Goal: Leave review/rating: Leave review/rating

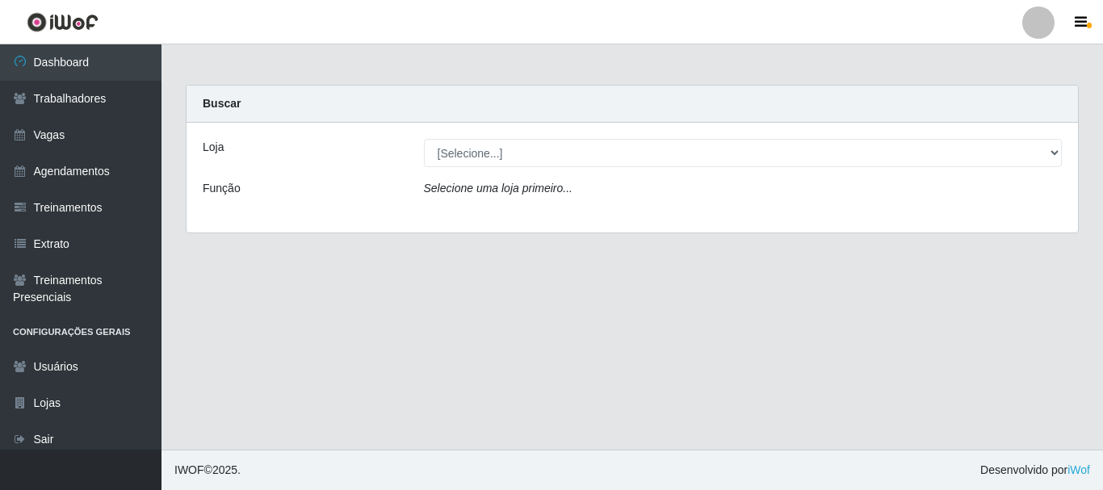
click at [514, 190] on icon "Selecione uma loja primeiro..." at bounding box center [498, 188] width 149 height 13
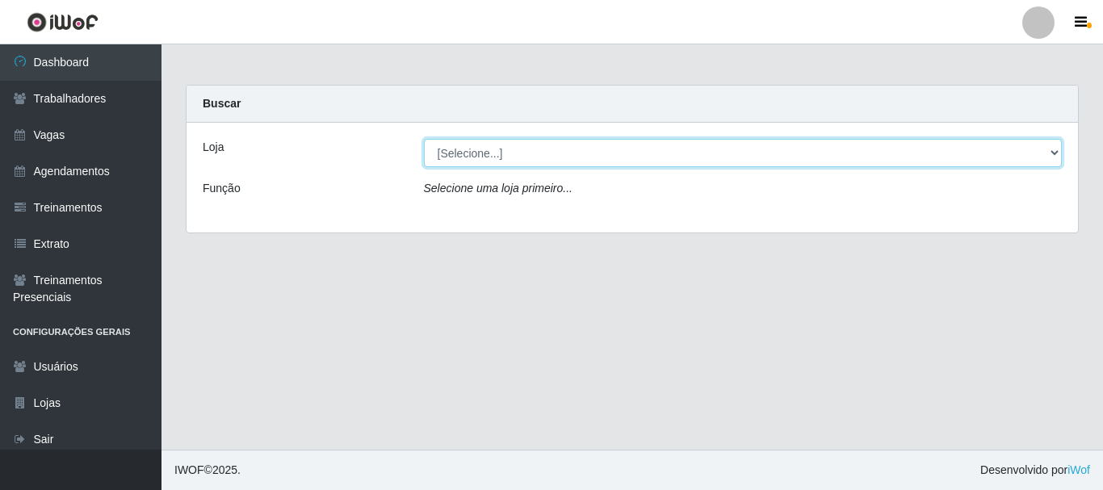
click at [535, 140] on select "[Selecione...] Supermercado Queiroz - Caicó" at bounding box center [743, 153] width 639 height 28
select select "512"
click at [424, 139] on select "[Selecione...] Supermercado Queiroz - Caicó" at bounding box center [743, 153] width 639 height 28
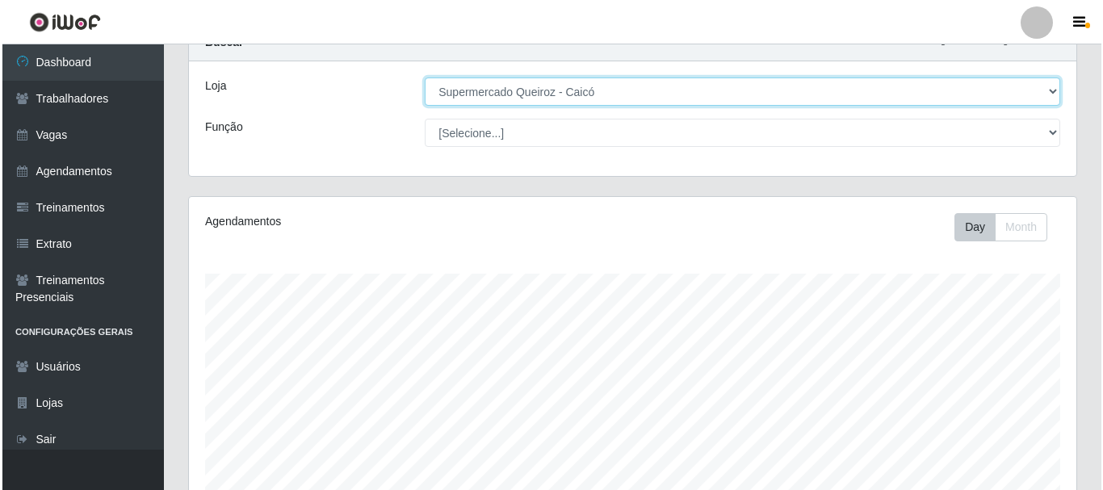
scroll to position [439, 0]
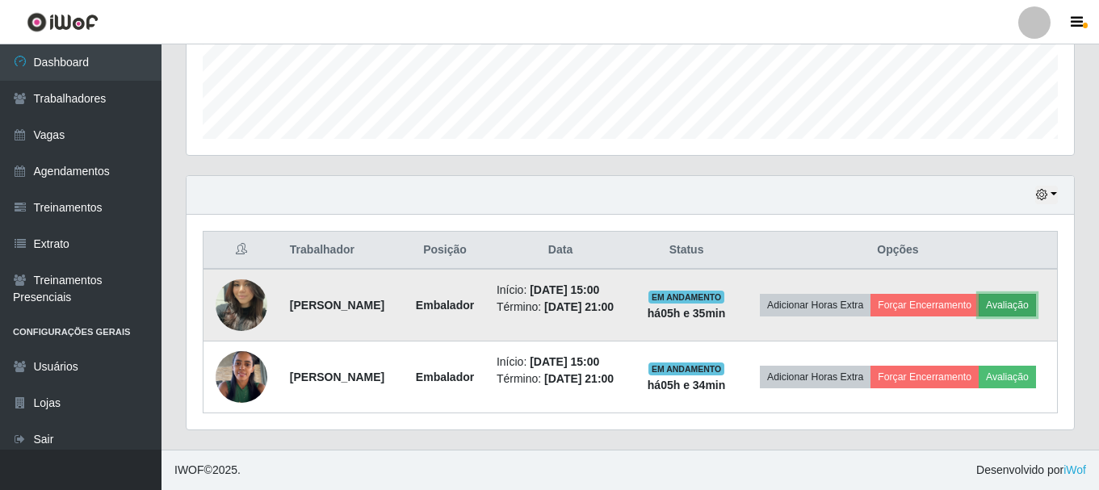
click at [1020, 300] on button "Avaliação" at bounding box center [1007, 305] width 57 height 23
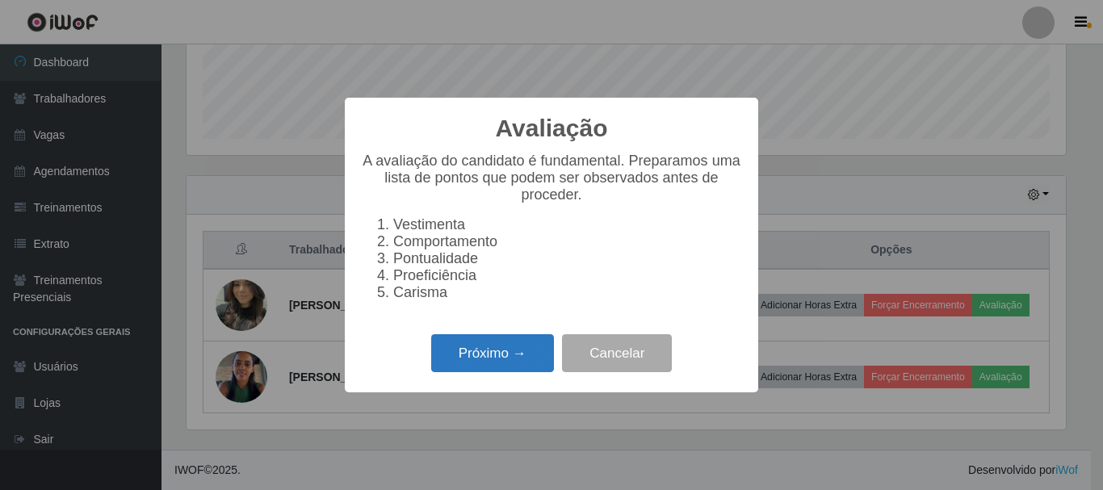
click at [525, 356] on button "Próximo →" at bounding box center [492, 353] width 123 height 38
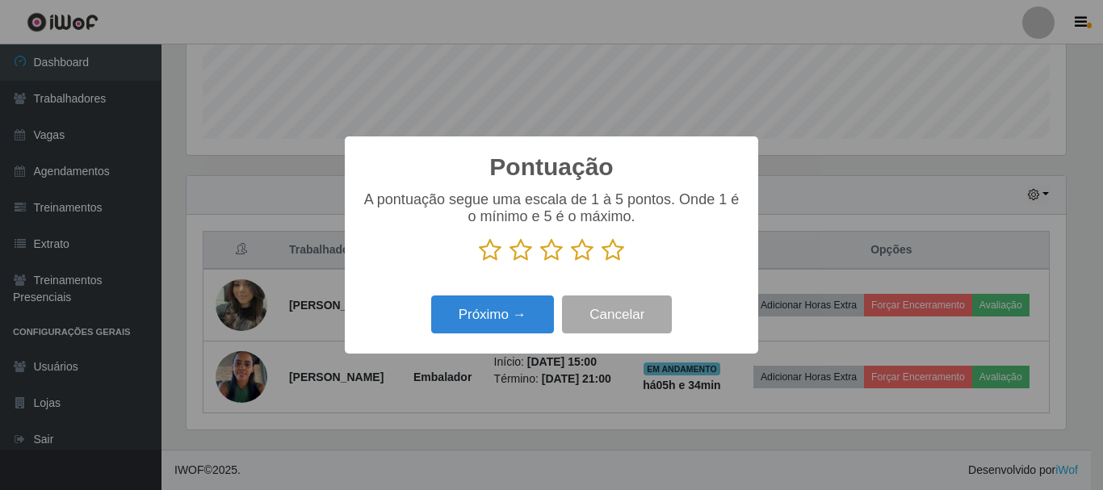
click at [613, 250] on icon at bounding box center [613, 250] width 23 height 24
click at [602, 262] on input "radio" at bounding box center [602, 262] width 0 height 0
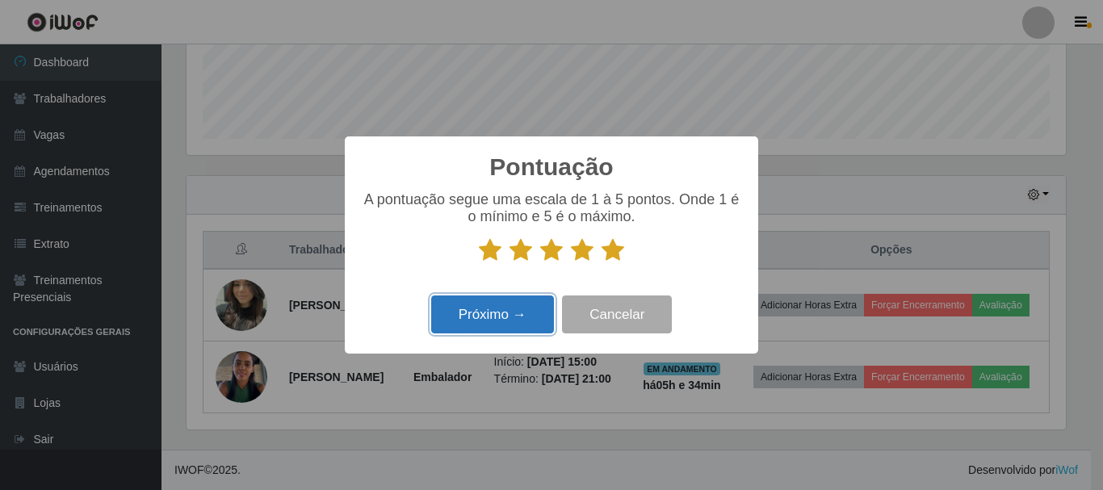
click at [522, 321] on button "Próximo →" at bounding box center [492, 315] width 123 height 38
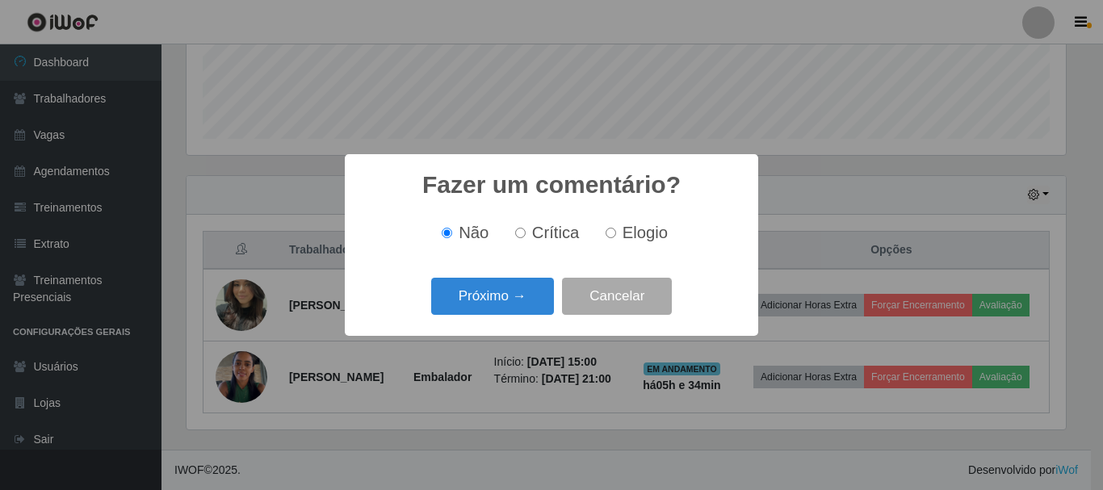
click at [613, 233] on input "Elogio" at bounding box center [611, 233] width 10 height 10
radio input "true"
click at [528, 293] on button "Próximo →" at bounding box center [492, 297] width 123 height 38
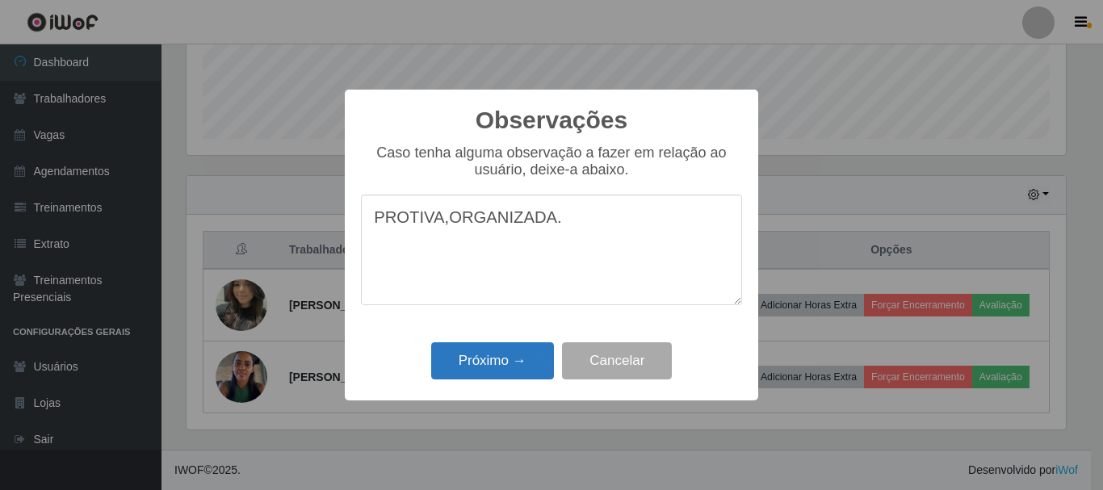
type textarea "PROTIVA,ORGANIZADA."
click at [488, 365] on button "Próximo →" at bounding box center [492, 361] width 123 height 38
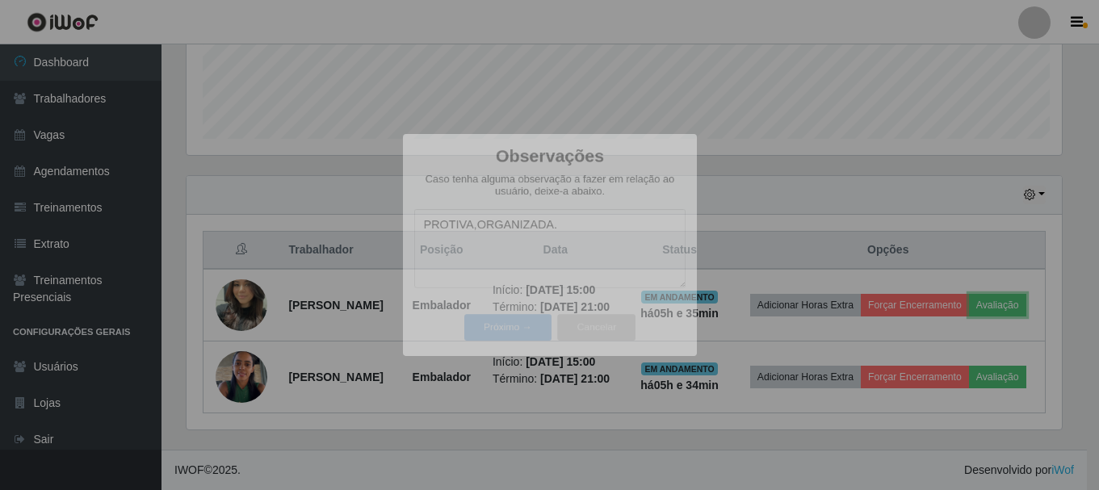
scroll to position [335, 888]
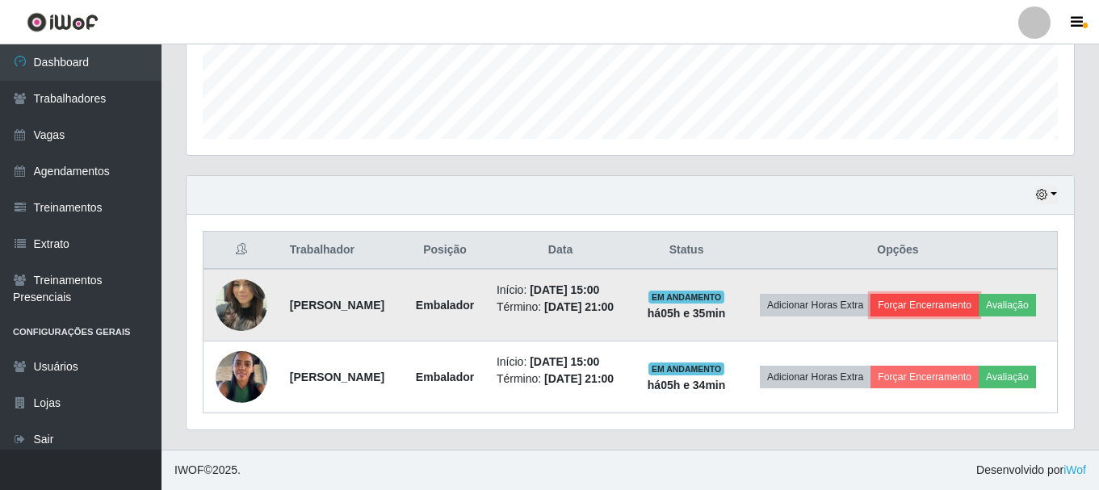
click at [959, 297] on button "Forçar Encerramento" at bounding box center [925, 305] width 108 height 23
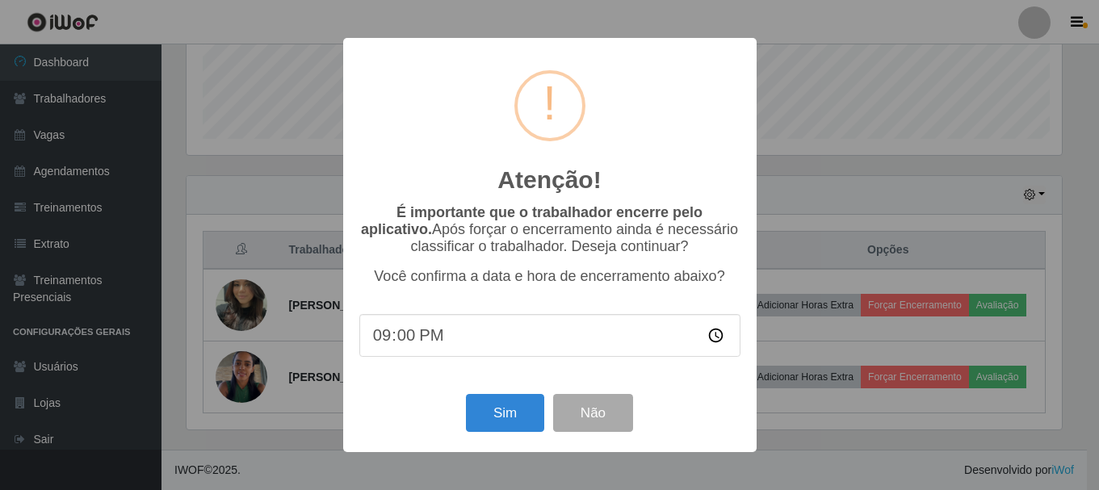
scroll to position [335, 879]
type input "20:30"
click at [508, 422] on button "Sim" at bounding box center [507, 413] width 78 height 38
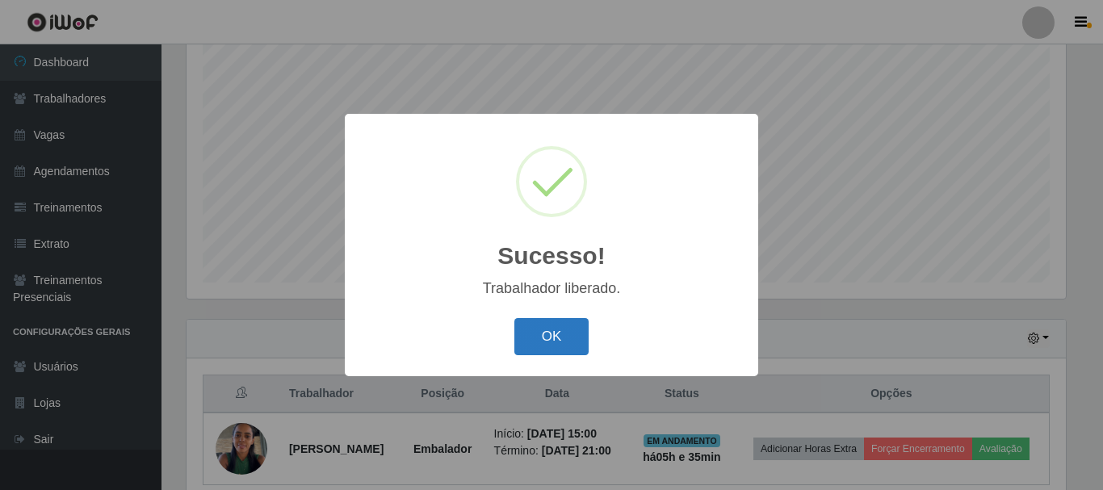
click at [562, 337] on button "OK" at bounding box center [551, 337] width 75 height 38
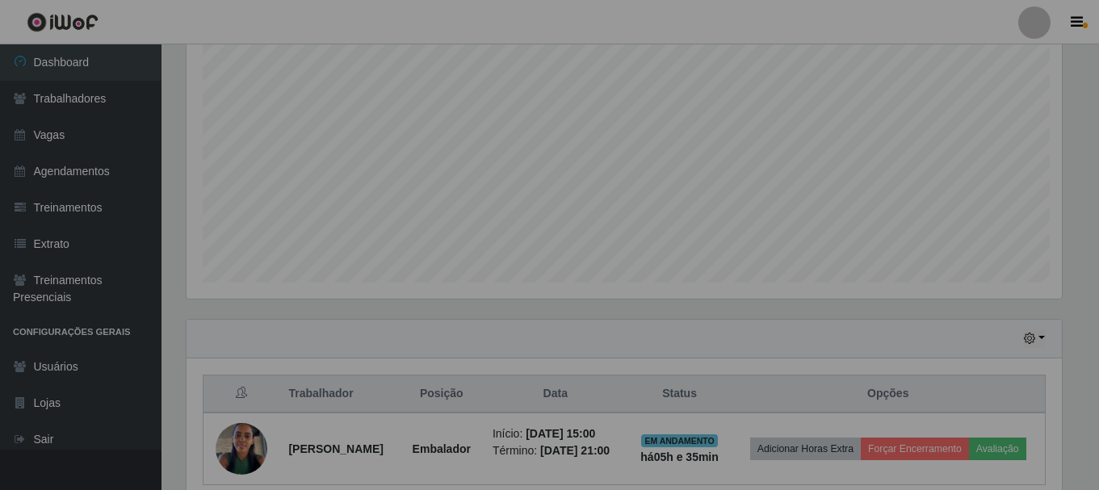
scroll to position [335, 888]
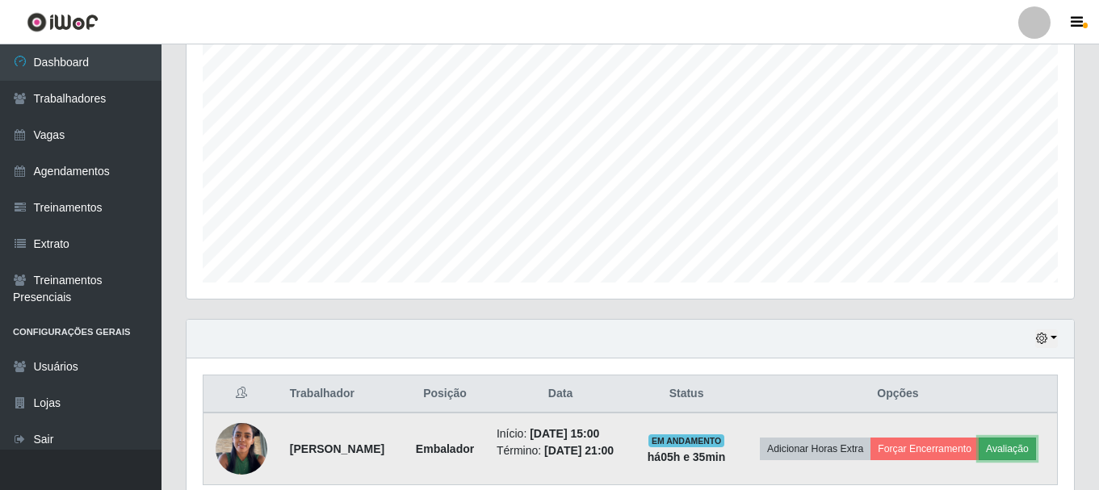
click at [1012, 451] on button "Avaliação" at bounding box center [1007, 449] width 57 height 23
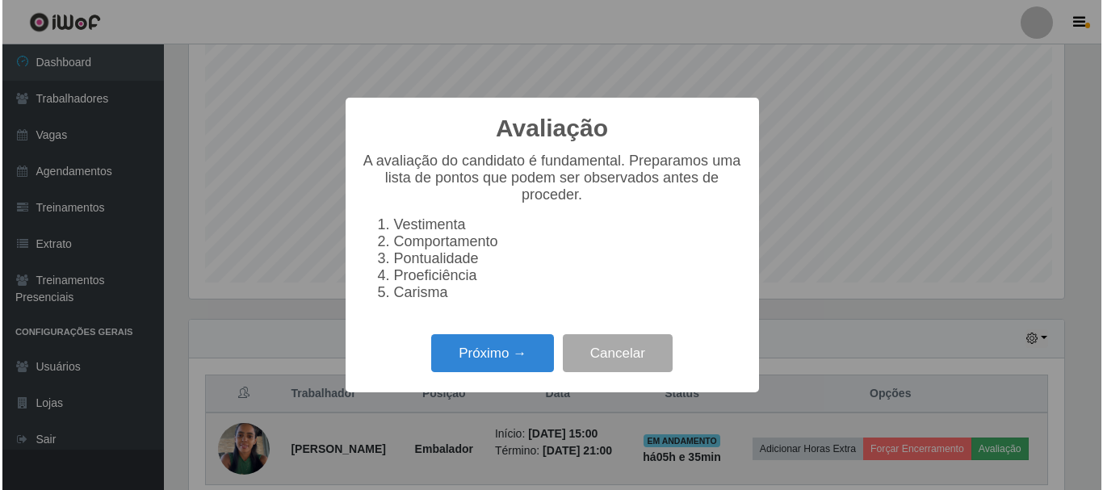
scroll to position [335, 879]
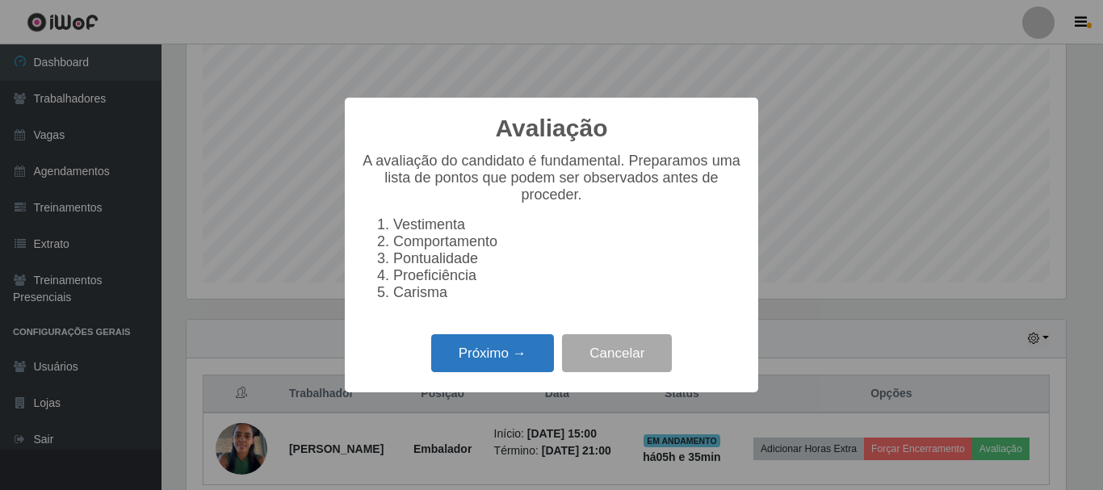
click at [446, 371] on button "Próximo →" at bounding box center [492, 353] width 123 height 38
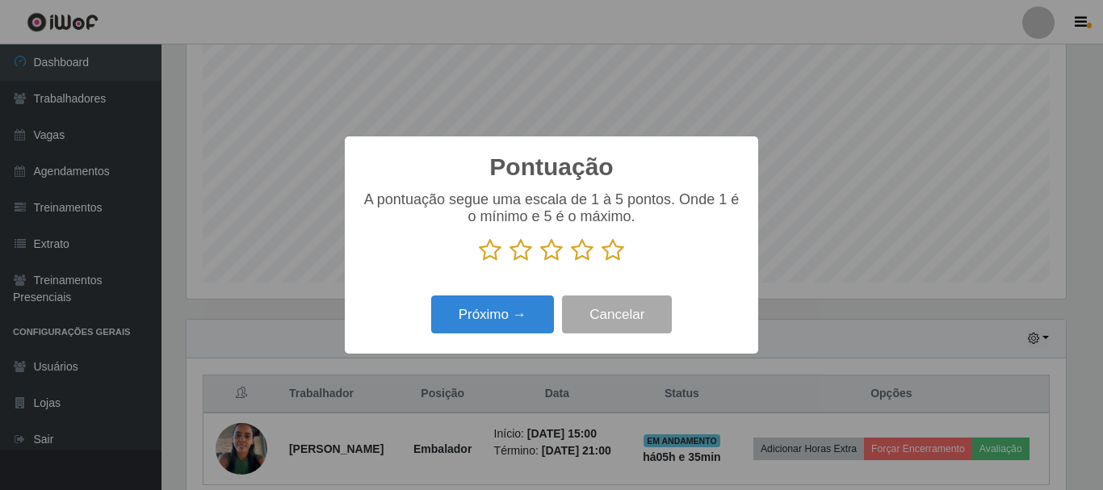
click at [618, 254] on icon at bounding box center [613, 250] width 23 height 24
click at [602, 262] on input "radio" at bounding box center [602, 262] width 0 height 0
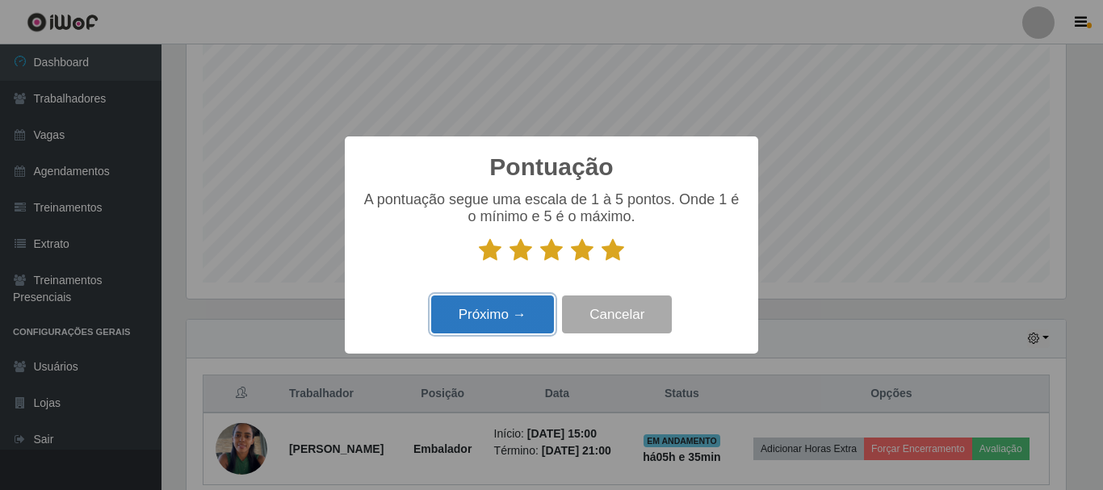
click at [490, 317] on button "Próximo →" at bounding box center [492, 315] width 123 height 38
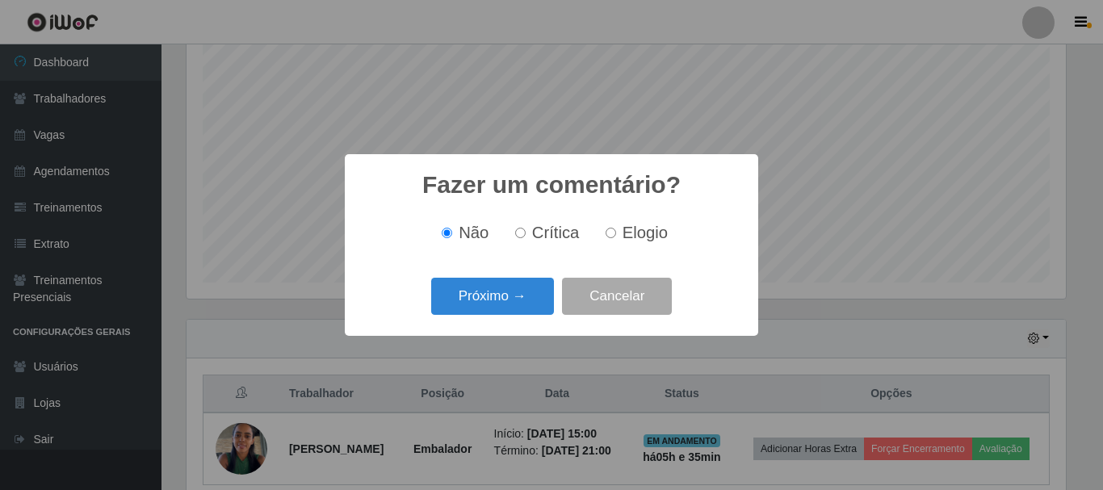
click at [606, 229] on input "Elogio" at bounding box center [611, 233] width 10 height 10
radio input "true"
click at [498, 299] on button "Próximo →" at bounding box center [492, 297] width 123 height 38
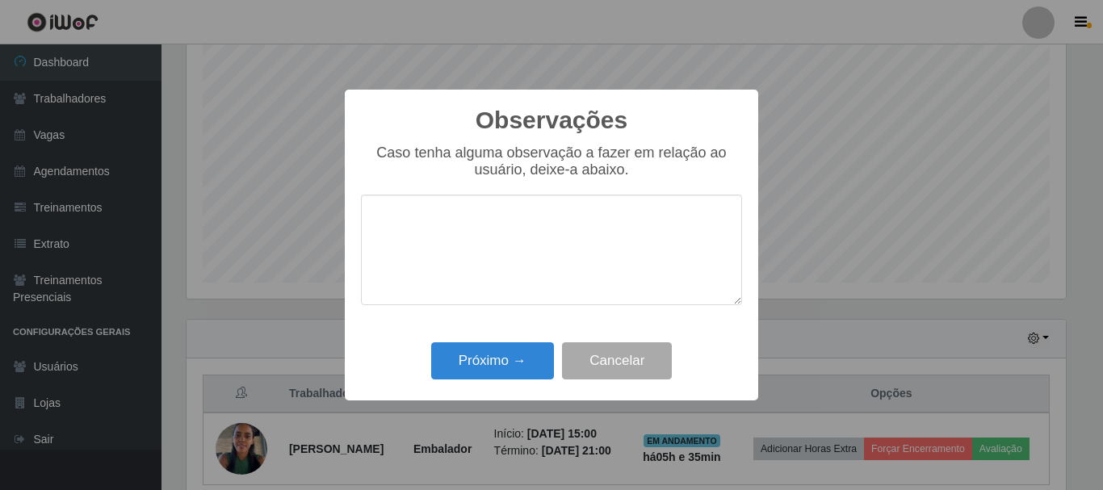
click at [476, 225] on textarea at bounding box center [551, 250] width 381 height 111
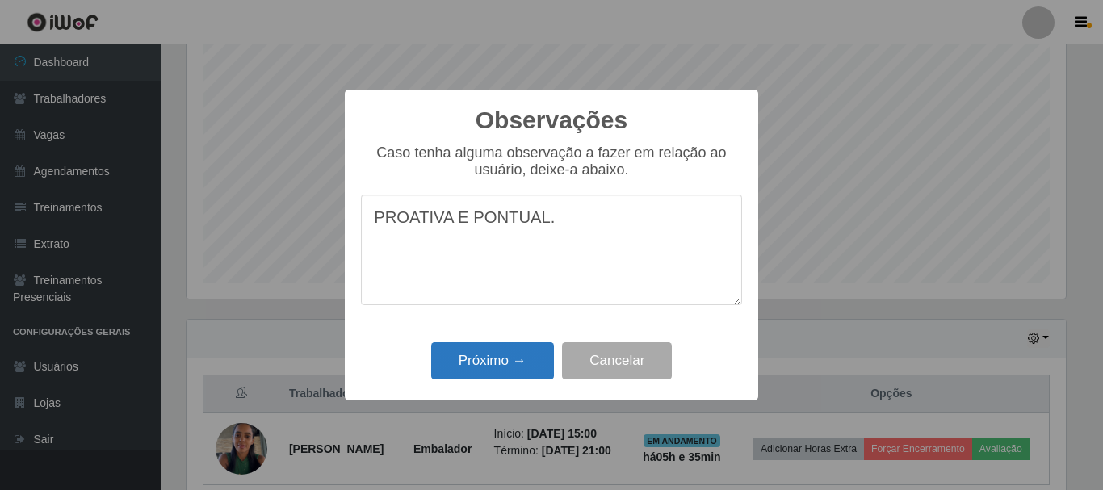
type textarea "PROATIVA E PONTUAL."
click at [480, 350] on button "Próximo →" at bounding box center [492, 361] width 123 height 38
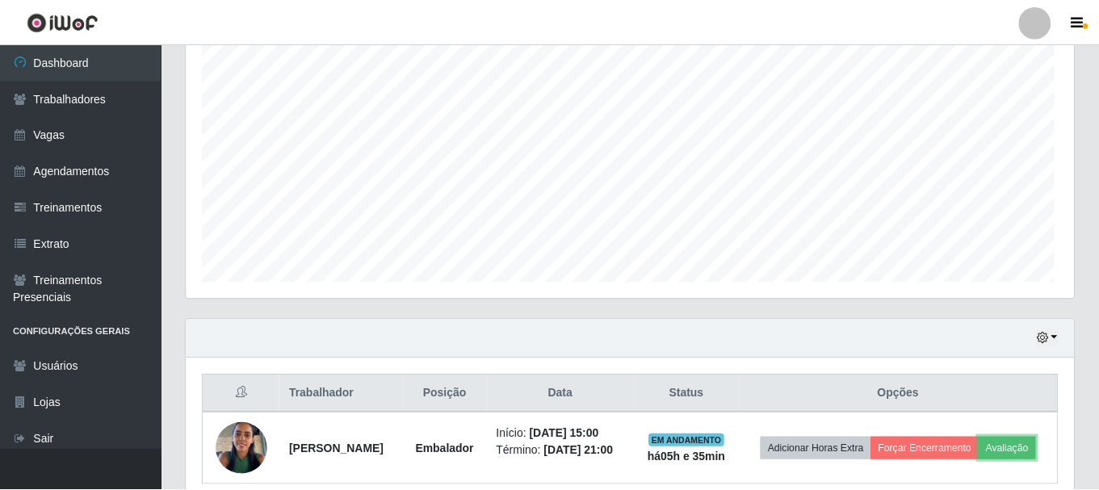
scroll to position [335, 888]
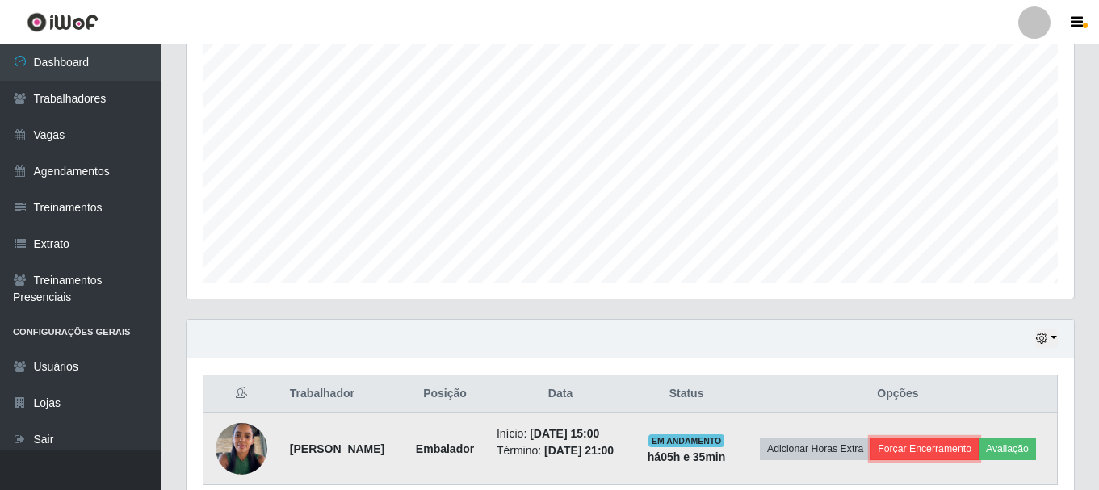
click at [939, 447] on button "Forçar Encerramento" at bounding box center [925, 449] width 108 height 23
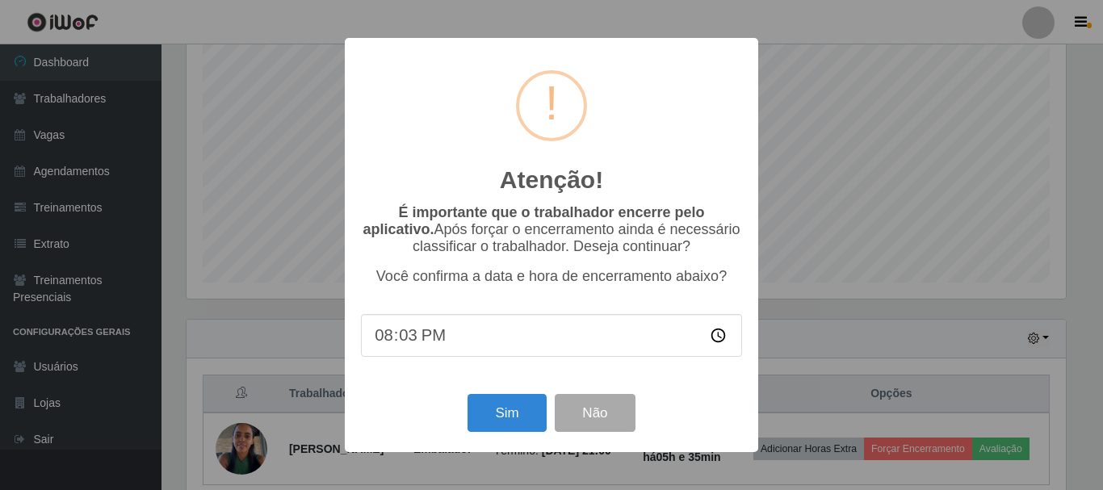
type input "20:30"
click at [512, 426] on button "Sim" at bounding box center [507, 413] width 78 height 38
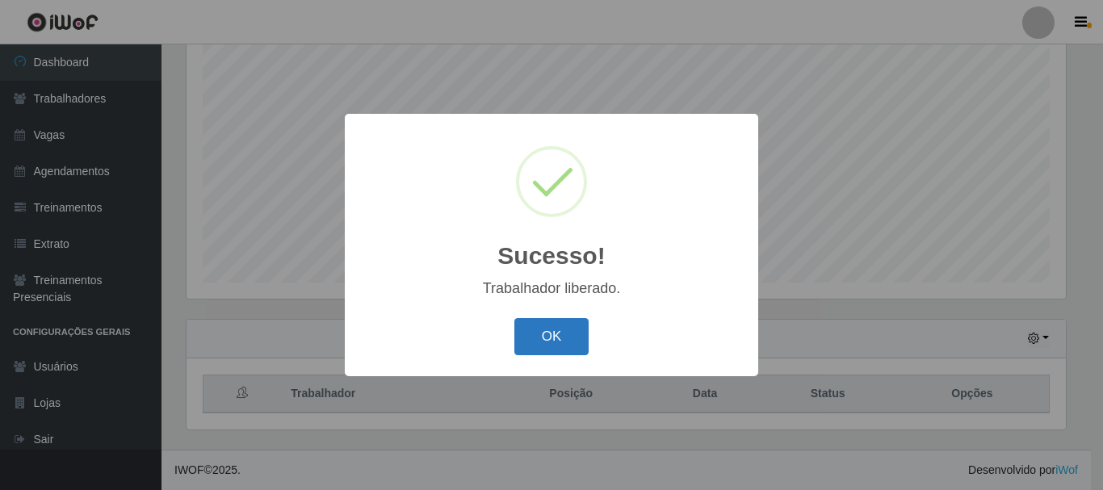
click at [565, 328] on button "OK" at bounding box center [551, 337] width 75 height 38
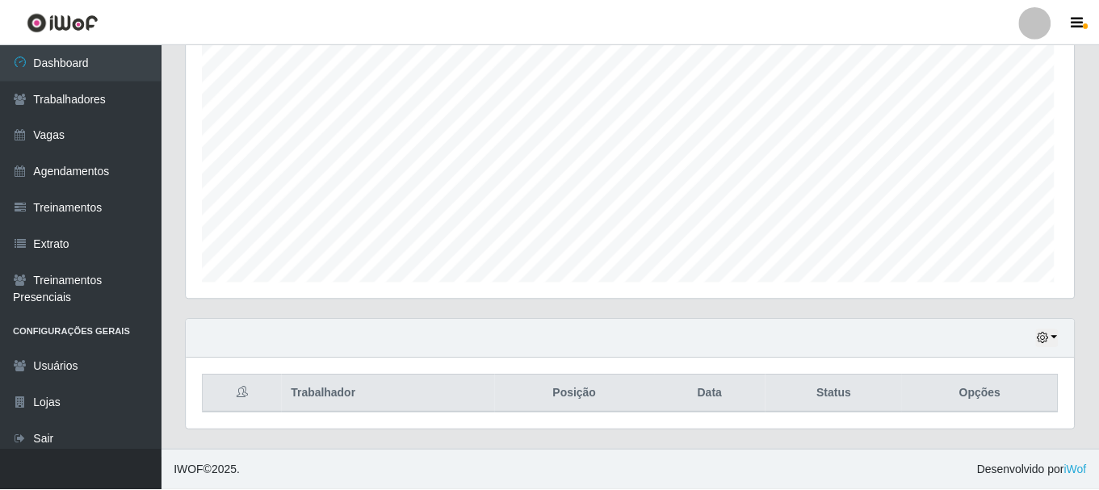
scroll to position [335, 888]
